Goal: Task Accomplishment & Management: Manage account settings

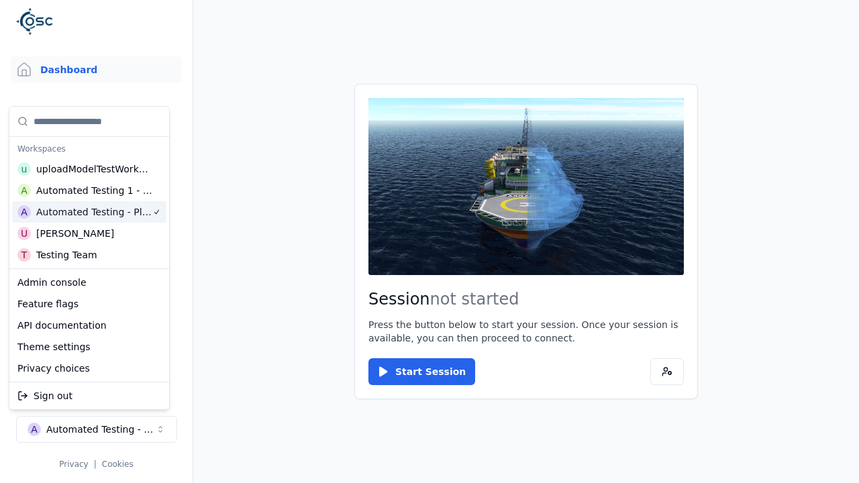
scroll to position [0, 1]
click at [166, 54] on html "Support Dashboard Assets 3D Models Scenes Datasets Recordings Support Documenta…" at bounding box center [429, 241] width 859 height 483
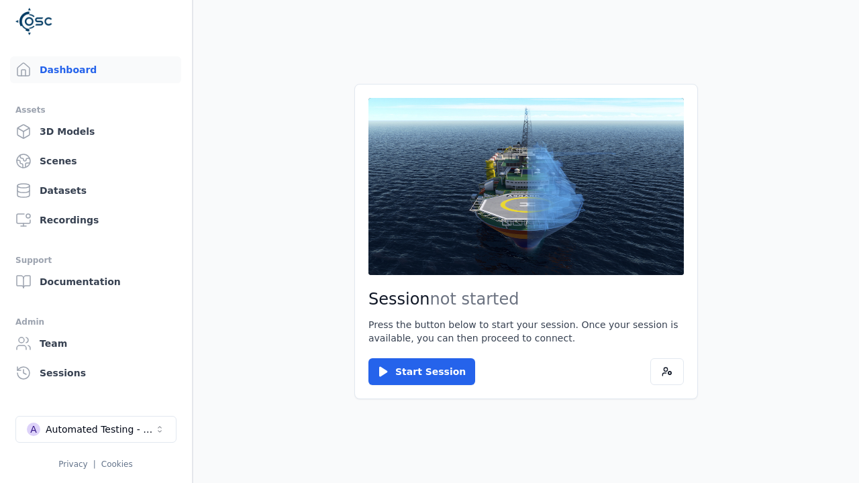
click at [96, 430] on div "Automated Testing - Playwright" at bounding box center [100, 429] width 109 height 13
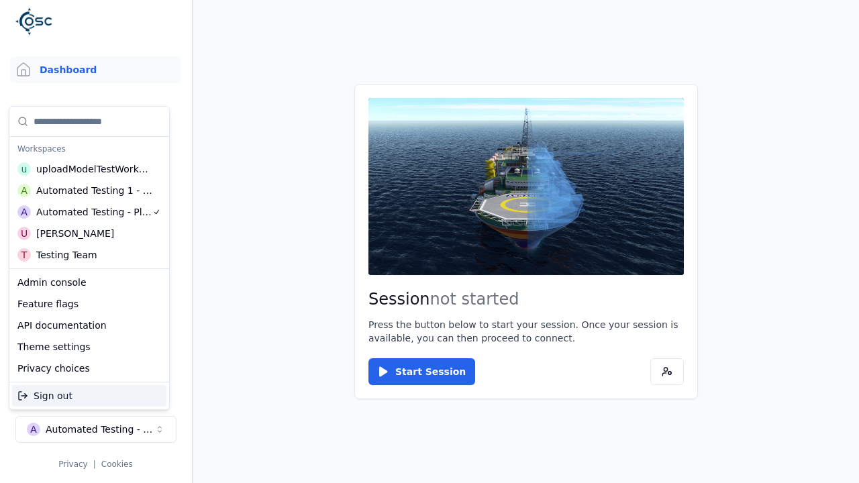
click at [172, 26] on html "Support Dashboard Assets 3D Models Scenes Datasets Recordings Support Documenta…" at bounding box center [429, 241] width 859 height 483
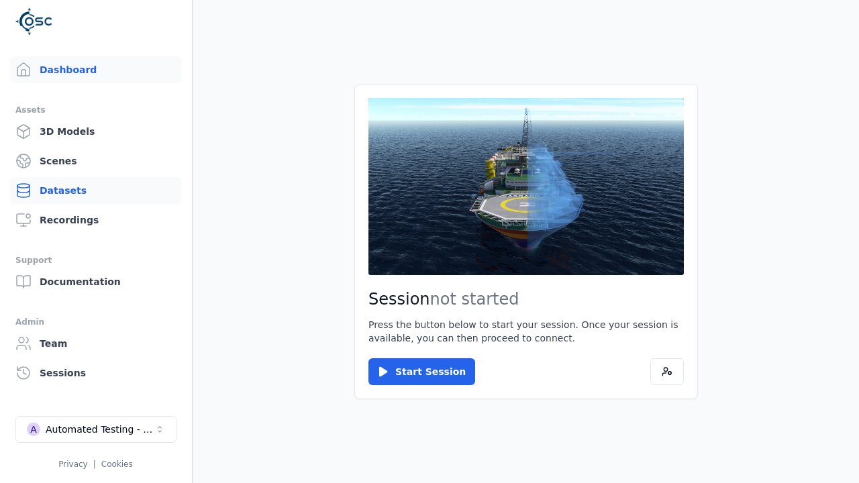
click at [95, 191] on link "Datasets" at bounding box center [95, 190] width 171 height 27
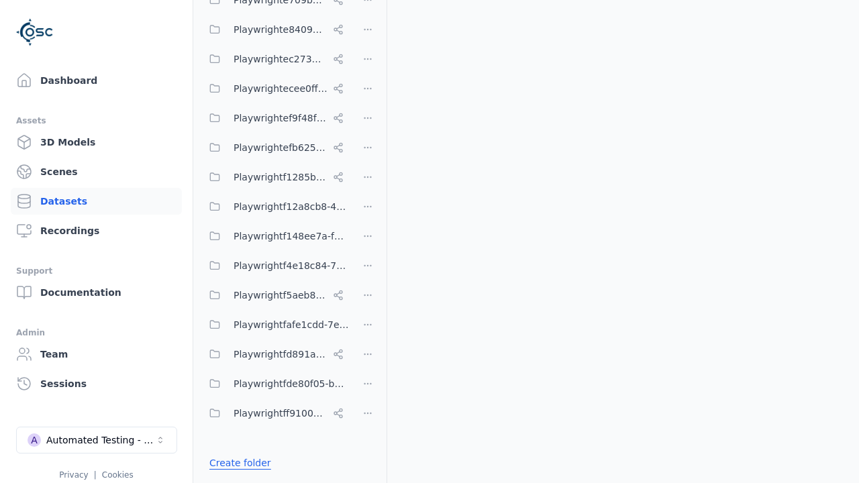
click at [236, 462] on link "Create folder" at bounding box center [240, 462] width 62 height 13
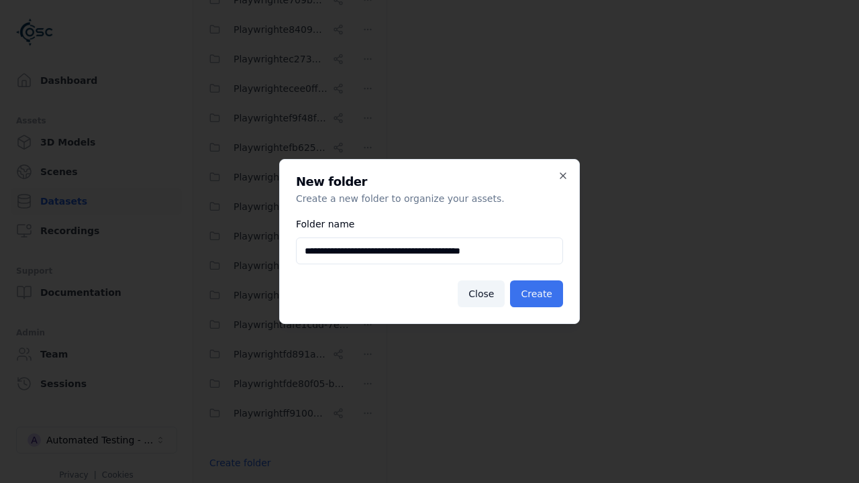
type input "**********"
click at [539, 294] on button "Create" at bounding box center [536, 294] width 53 height 27
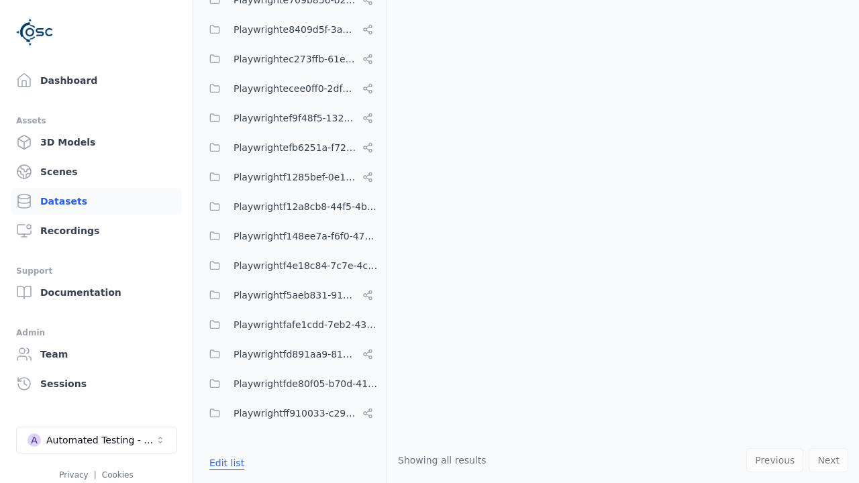
click at [224, 462] on button "Edit list" at bounding box center [226, 463] width 51 height 24
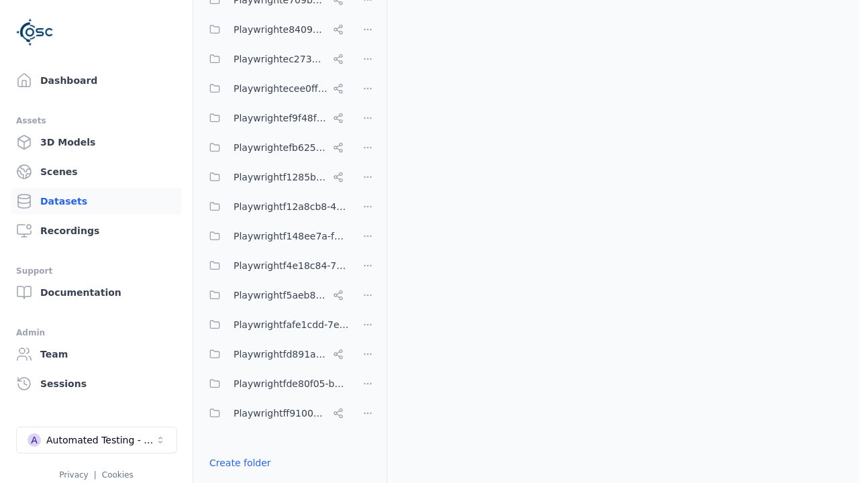
click at [368, 242] on html "Support Dashboard Assets 3D Models Scenes Datasets Recordings Support Documenta…" at bounding box center [429, 241] width 859 height 483
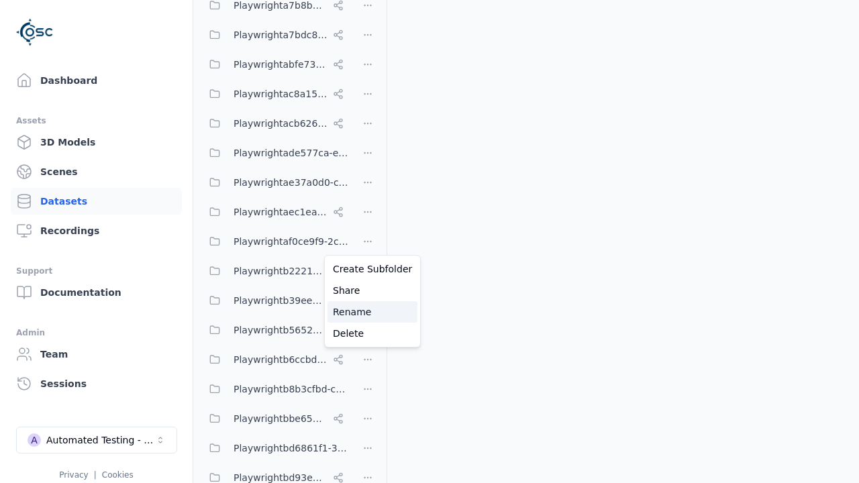
click at [367, 311] on div "Rename" at bounding box center [373, 311] width 90 height 21
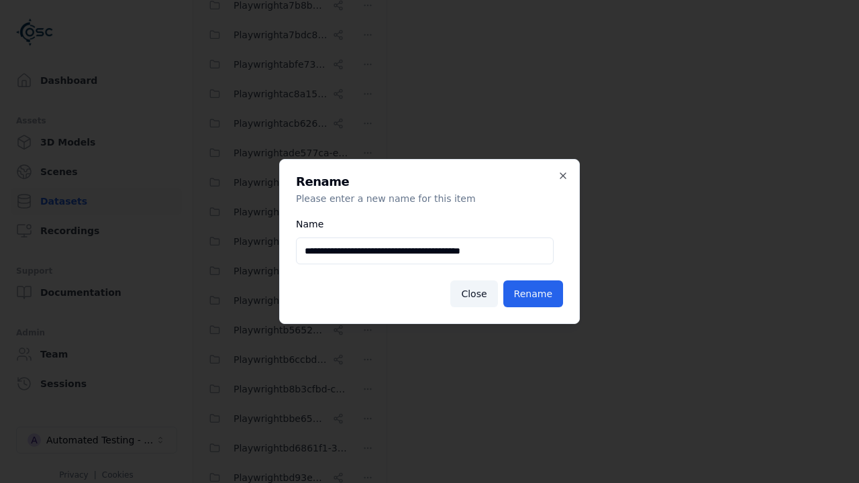
click at [424, 251] on input "**********" at bounding box center [425, 251] width 258 height 27
type input "**********"
click at [536, 294] on button "Rename" at bounding box center [533, 294] width 60 height 27
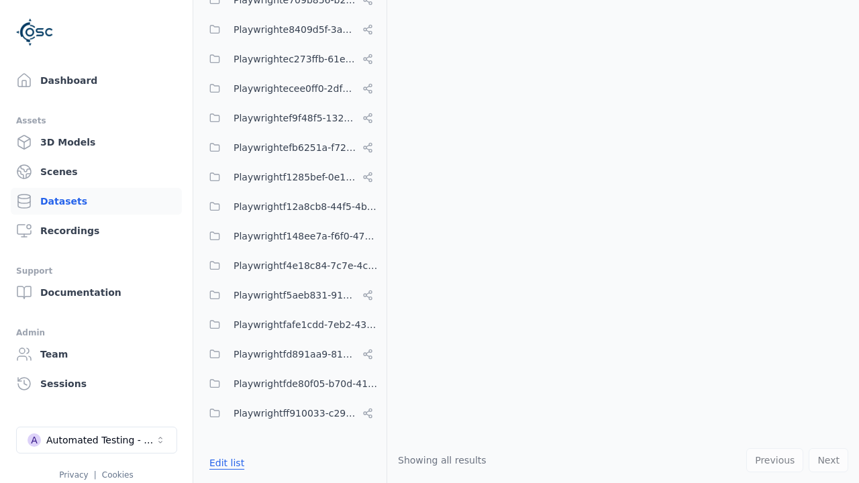
click at [224, 462] on button "Edit list" at bounding box center [226, 463] width 51 height 24
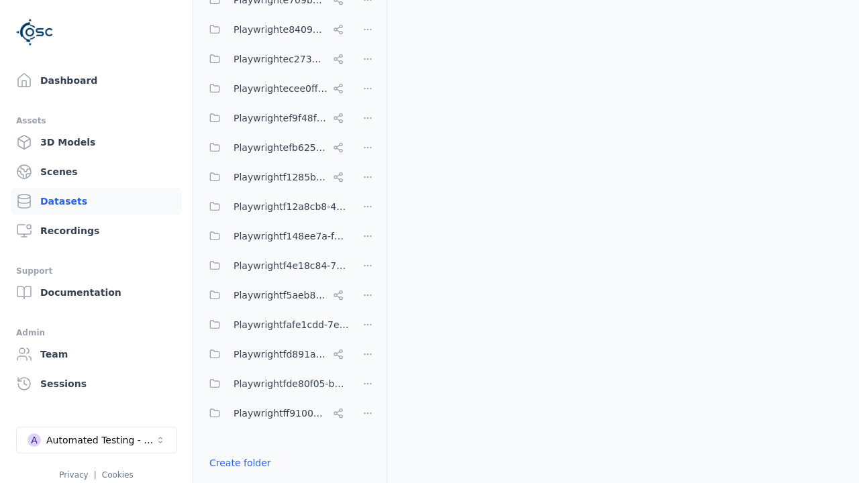
click at [368, 242] on html "Support Dashboard Assets 3D Models Scenes Datasets Recordings Support Documenta…" at bounding box center [429, 241] width 859 height 483
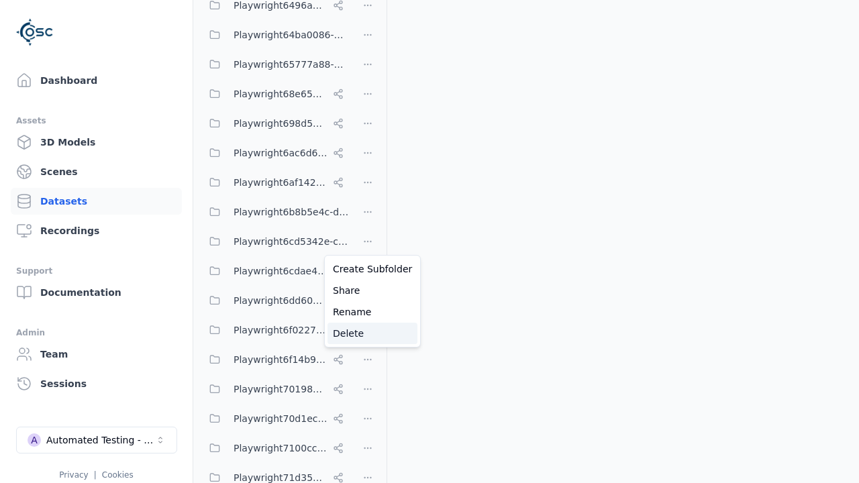
click at [367, 333] on div "Delete" at bounding box center [373, 333] width 90 height 21
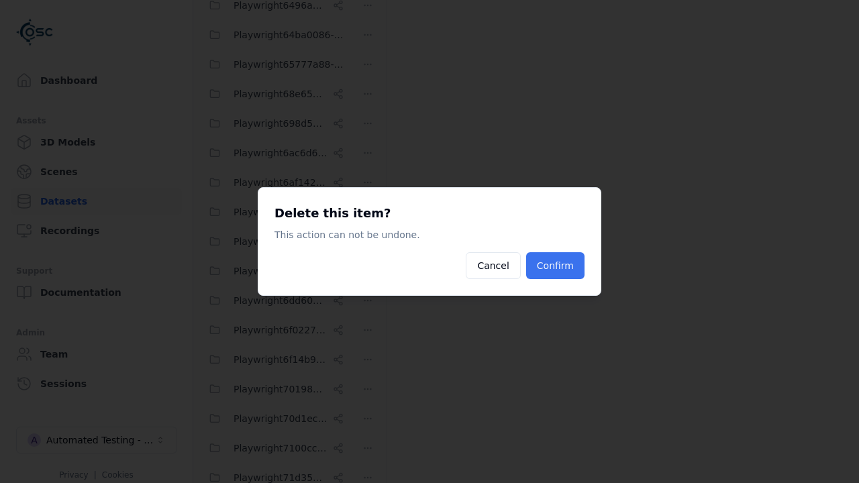
click at [557, 266] on button "Confirm" at bounding box center [555, 265] width 58 height 27
